Goal: Communication & Community: Answer question/provide support

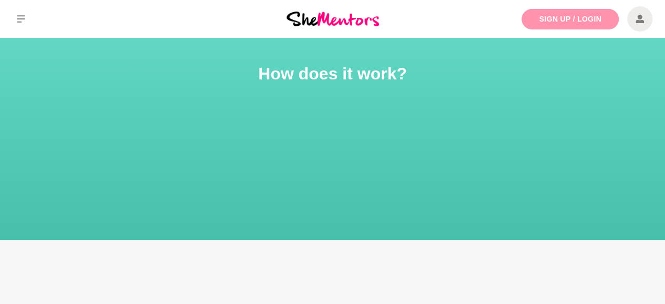
click at [552, 13] on link "Sign Up / Login" at bounding box center [569, 19] width 97 height 20
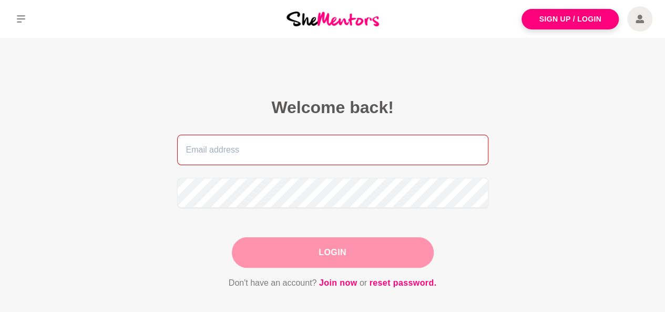
click at [347, 162] on input "email" at bounding box center [332, 150] width 311 height 30
type input "[EMAIL_ADDRESS][DOMAIN_NAME]"
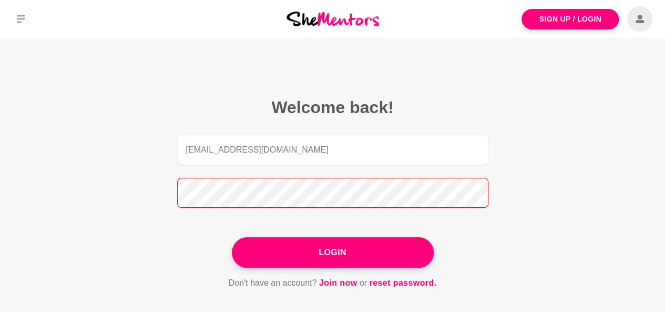
click at [232, 237] on button "Login" at bounding box center [333, 252] width 202 height 30
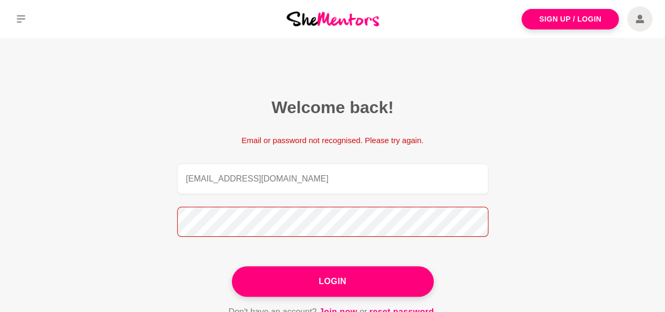
click at [169, 232] on figcaption "Welcome back! Email or password not recognised. Please try again. [EMAIL_ADDRES…" at bounding box center [333, 207] width 370 height 281
click at [232, 266] on button "Login" at bounding box center [333, 281] width 202 height 30
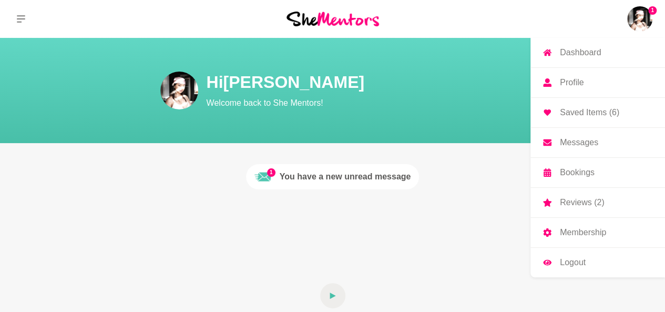
click at [582, 139] on p "Messages" at bounding box center [579, 142] width 38 height 8
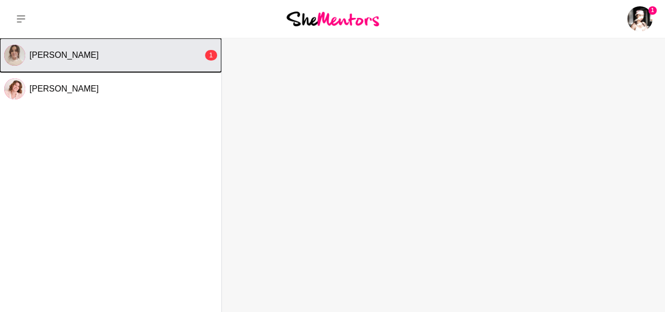
click at [75, 69] on button "[PERSON_NAME] 1" at bounding box center [110, 55] width 221 height 34
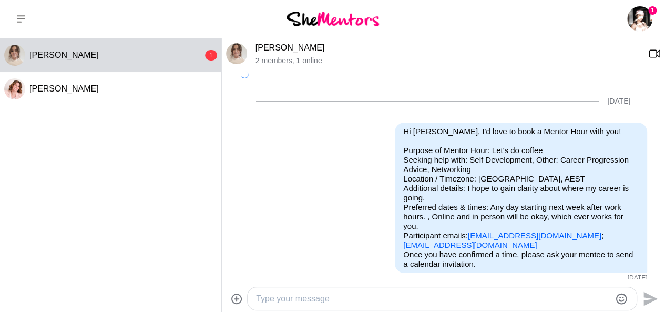
scroll to position [711, 0]
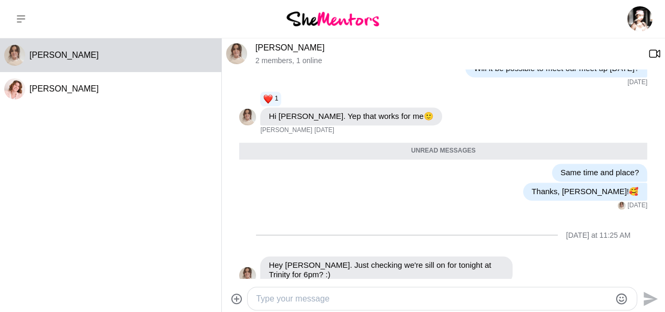
click at [312, 297] on textarea "Type your message" at bounding box center [433, 298] width 354 height 13
type textarea "Hi [PERSON_NAME],"
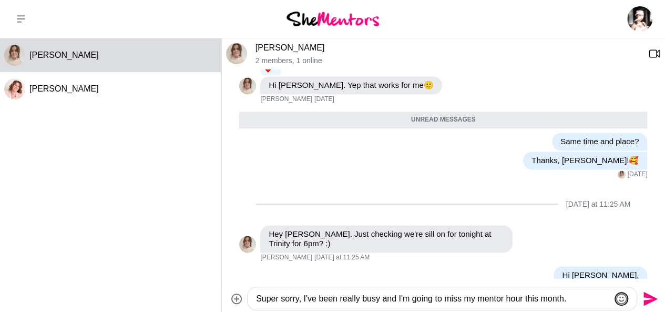
click at [622, 302] on icon "Emoji picker" at bounding box center [621, 298] width 13 height 13
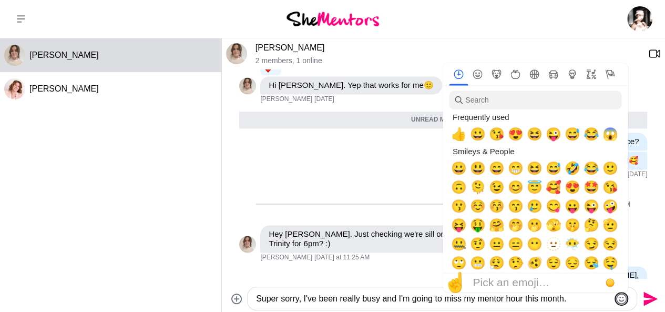
click at [621, 299] on icon "Emoji picker" at bounding box center [621, 298] width 13 height 13
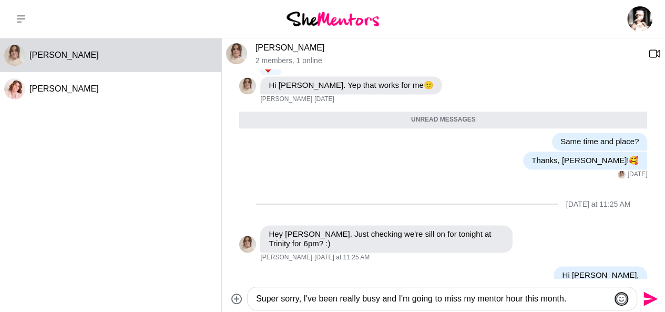
click at [621, 299] on icon "Emoji picker" at bounding box center [621, 298] width 13 height 13
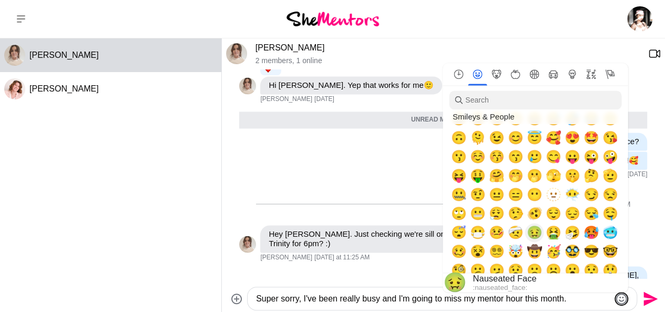
scroll to position [105, 0]
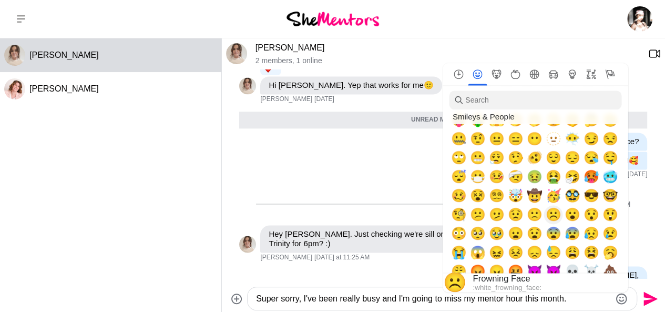
click at [550, 215] on span "☹️" at bounding box center [553, 214] width 16 height 15
click at [583, 298] on textarea "Super sorry, I've been really busy and I'm going to miss my mentor hour this mo…" at bounding box center [433, 298] width 354 height 13
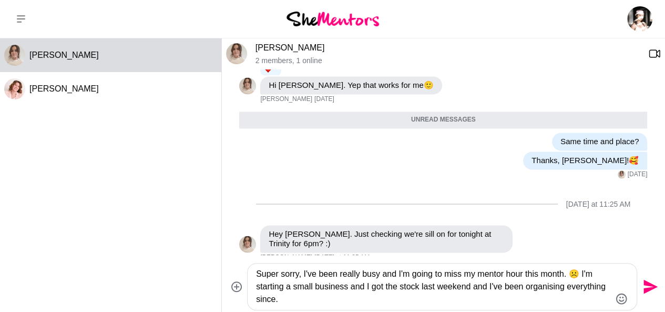
click at [474, 287] on textarea "Super sorry, I've been really busy and I'm going to miss my mentor hour this mo…" at bounding box center [433, 287] width 354 height 38
click at [471, 291] on textarea "Super sorry, I've been really busy and I'm going to miss my mentor hour this mo…" at bounding box center [433, 287] width 354 height 38
click at [493, 296] on textarea "Super sorry, I've been really busy and I'm going to miss my mentor hour this mo…" at bounding box center [433, 287] width 354 height 38
drag, startPoint x: 326, startPoint y: 301, endPoint x: 244, endPoint y: 277, distance: 85.2
click at [244, 277] on div "Super sorry, I've been really busy and I'm going to miss my mentor hour this mo…" at bounding box center [443, 286] width 435 height 47
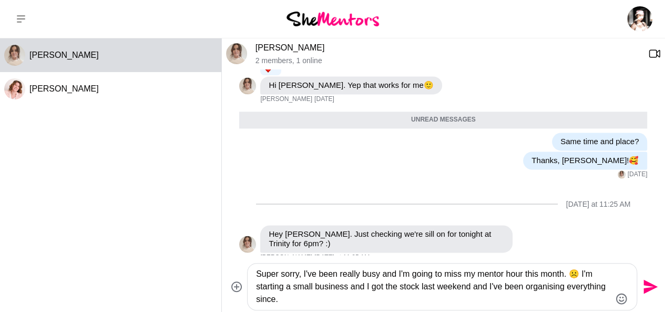
paste textarea "I’m really sorry, but I won’t be able to make my mentor hour this month. I’ve j…"
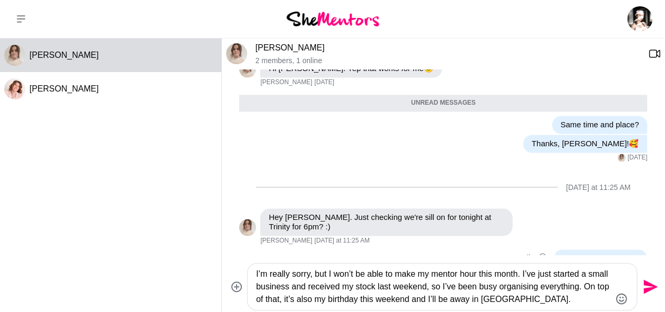
scroll to position [765, 0]
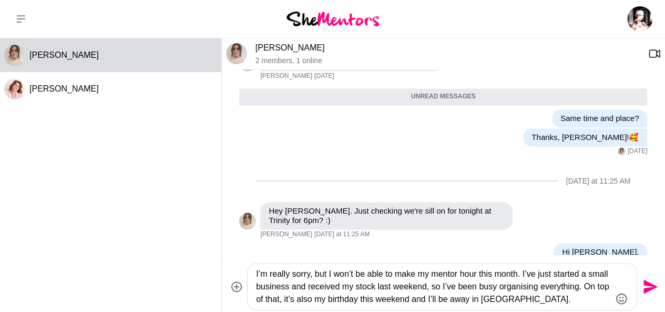
drag, startPoint x: 435, startPoint y: 289, endPoint x: 424, endPoint y: 288, distance: 11.6
click at [424, 288] on textarea "I’m really sorry, but I won’t be able to make my mentor hour this month. I’ve j…" at bounding box center [433, 287] width 354 height 38
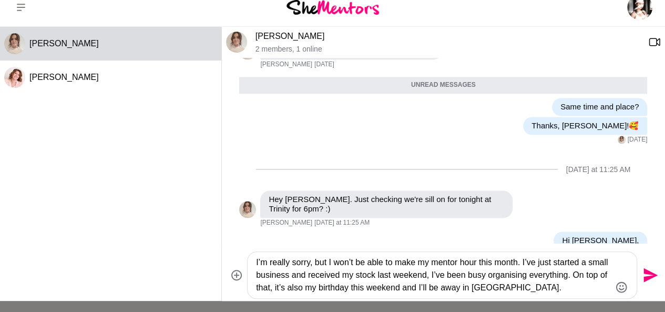
scroll to position [15, 0]
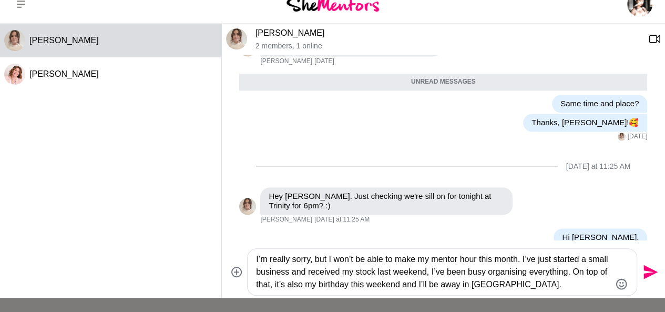
drag, startPoint x: 351, startPoint y: 301, endPoint x: 400, endPoint y: 287, distance: 51.8
click at [400, 287] on textarea "I’m really sorry, but I won’t be able to make my mentor hour this month. I’ve j…" at bounding box center [433, 272] width 354 height 38
click at [564, 287] on textarea "I’m really sorry, but I won’t be able to make my mentor hour this month. I’ve j…" at bounding box center [433, 272] width 354 height 38
type textarea "I’m really sorry, but I won’t be able to make my mentor hour this month. I’ve j…"
click at [650, 273] on icon "Send" at bounding box center [650, 272] width 14 height 14
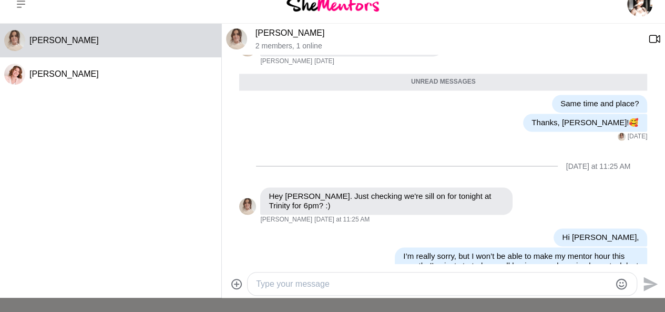
scroll to position [789, 0]
